Goal: Task Accomplishment & Management: Manage account settings

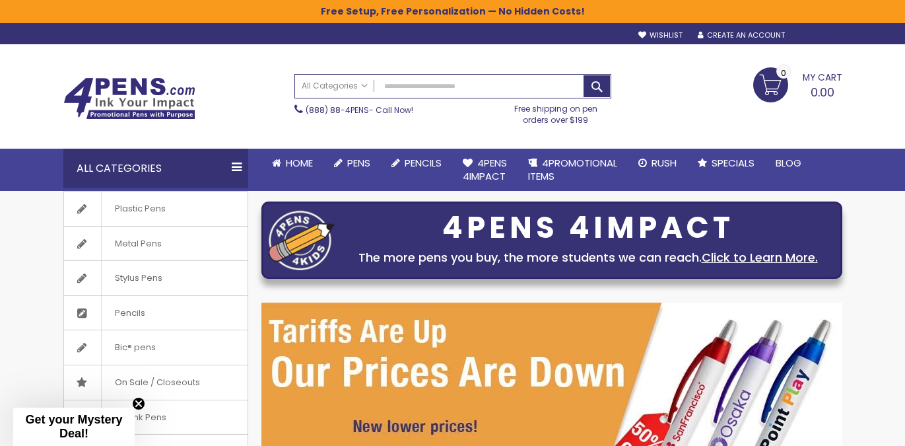
click at [813, 33] on div "Sign In" at bounding box center [820, 36] width 44 height 10
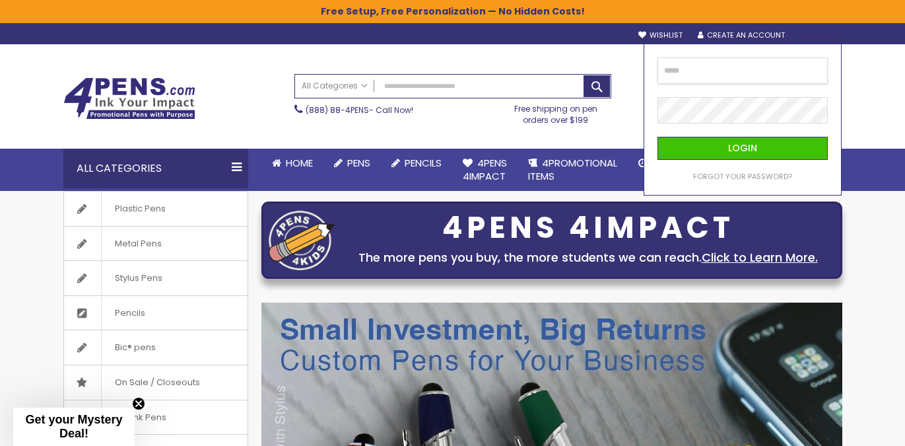
click at [706, 81] on input "email" at bounding box center [743, 70] width 170 height 26
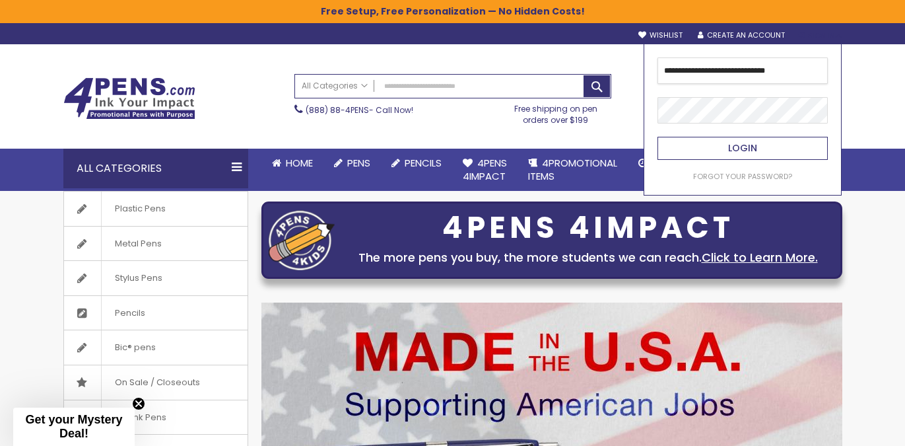
type input "**********"
click at [727, 145] on button "Login" at bounding box center [743, 148] width 170 height 23
